Goal: Transaction & Acquisition: Obtain resource

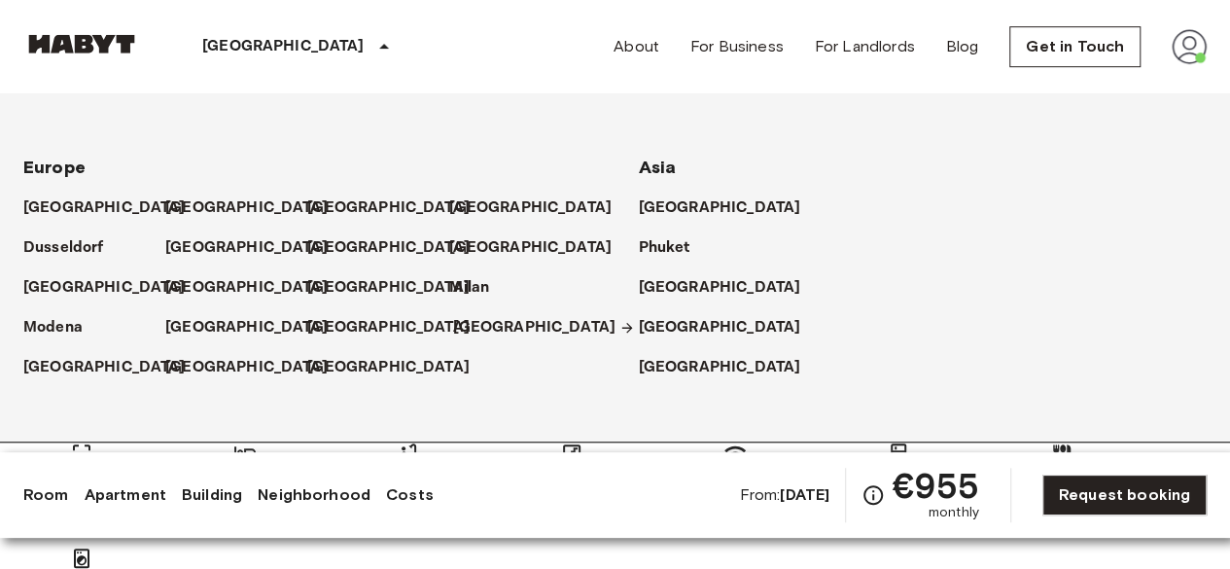
click at [482, 328] on p "[GEOGRAPHIC_DATA]" at bounding box center [534, 327] width 162 height 23
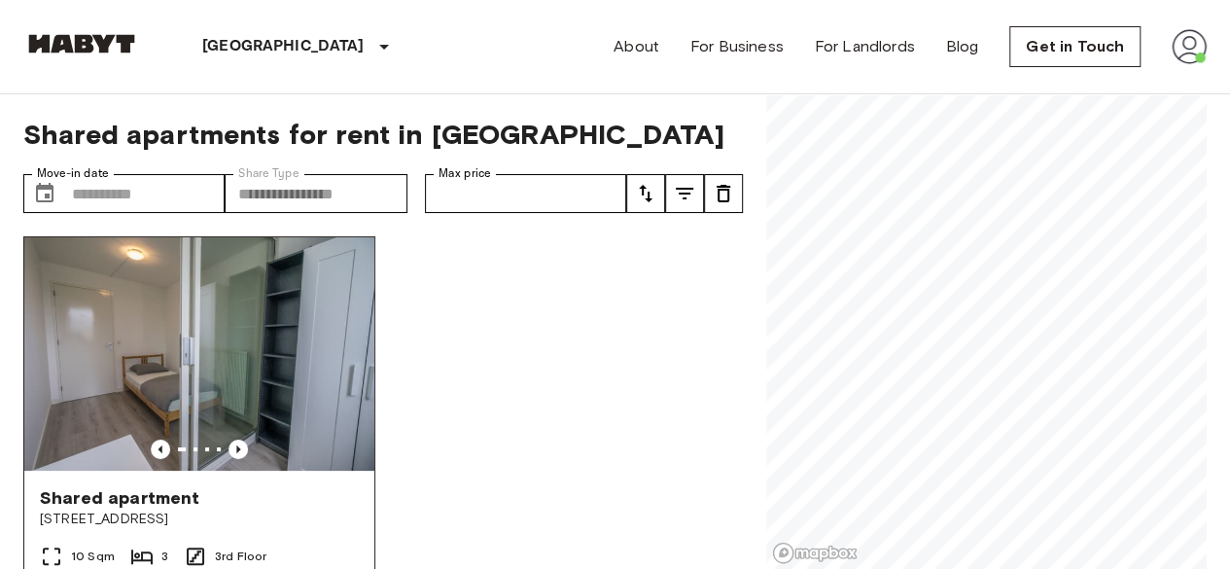
click at [249, 431] on img at bounding box center [199, 353] width 350 height 233
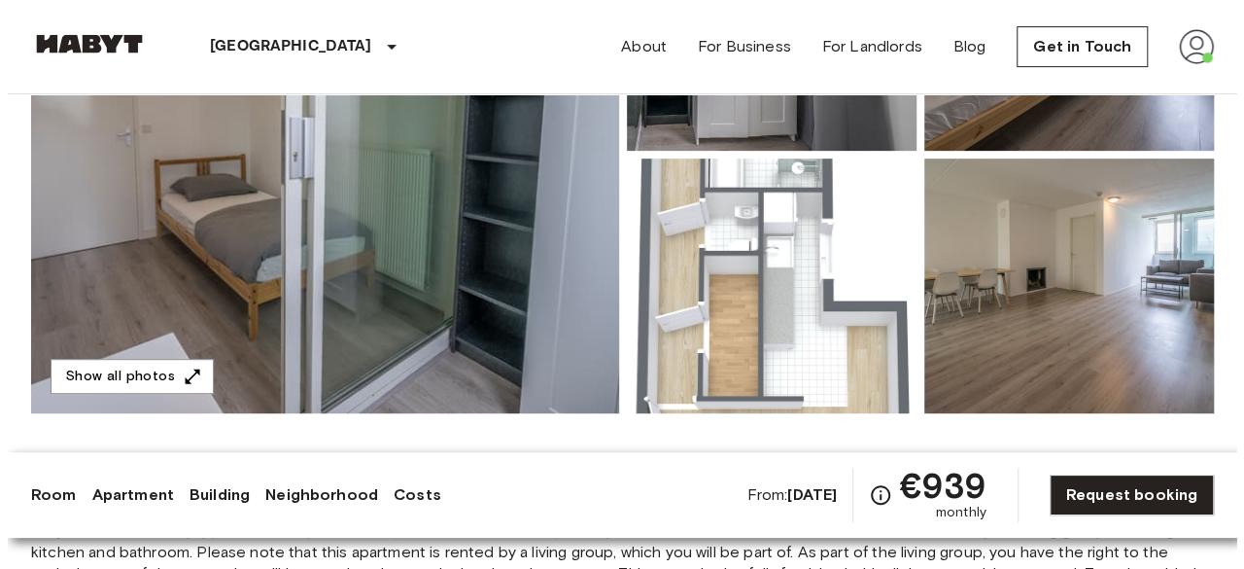
scroll to position [538, 0]
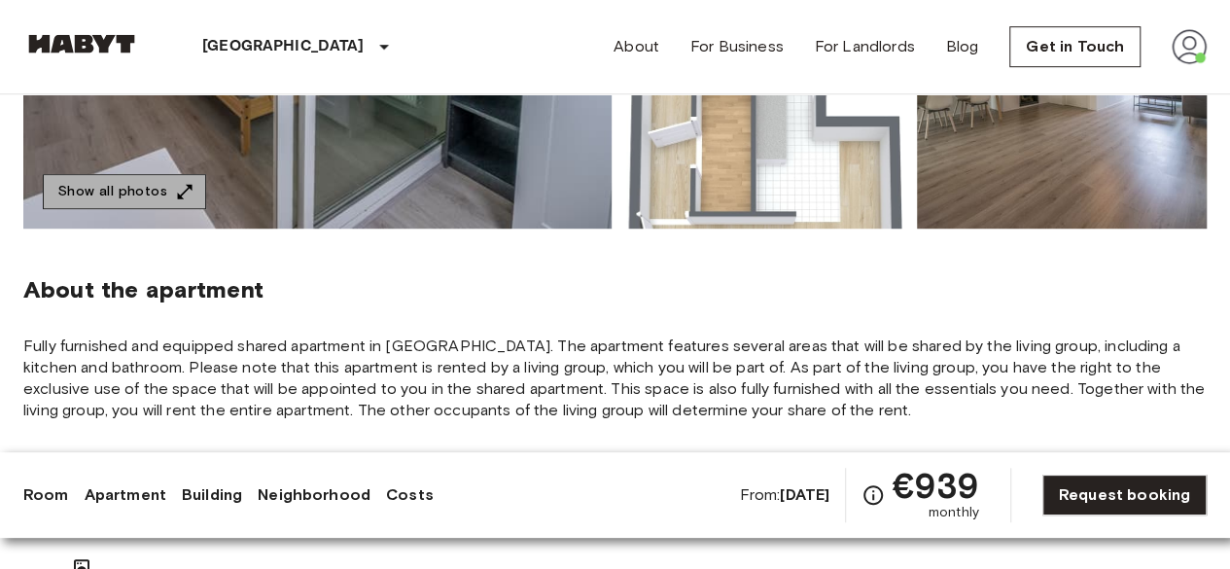
click at [148, 186] on button "Show all photos" at bounding box center [124, 192] width 163 height 36
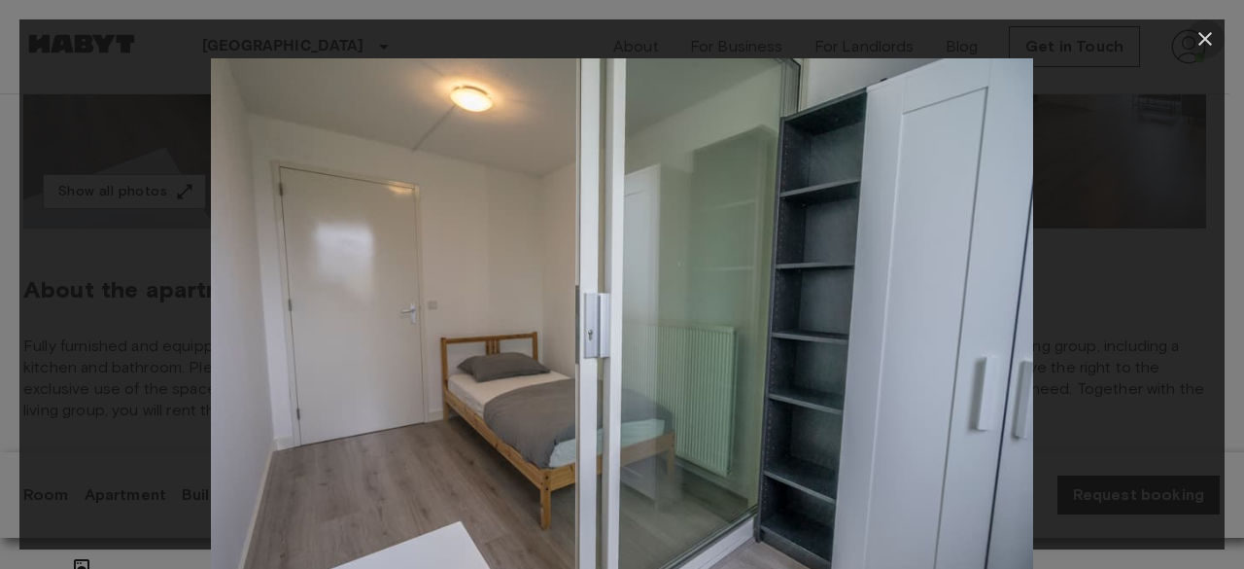
click at [1209, 31] on icon "button" at bounding box center [1205, 38] width 23 height 23
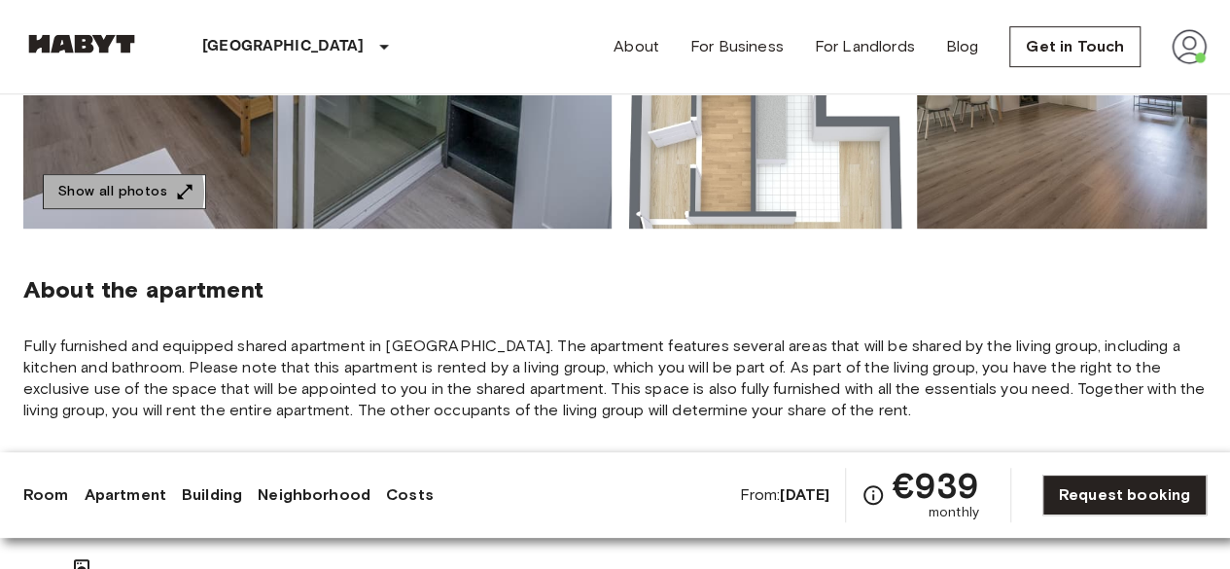
click at [113, 191] on button "Show all photos" at bounding box center [124, 192] width 163 height 36
